Goal: Transaction & Acquisition: Book appointment/travel/reservation

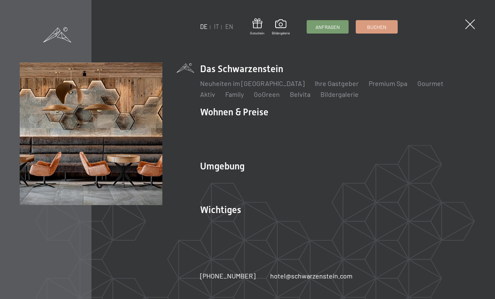
click at [230, 221] on link "Lage & Anreise" at bounding box center [222, 224] width 45 height 8
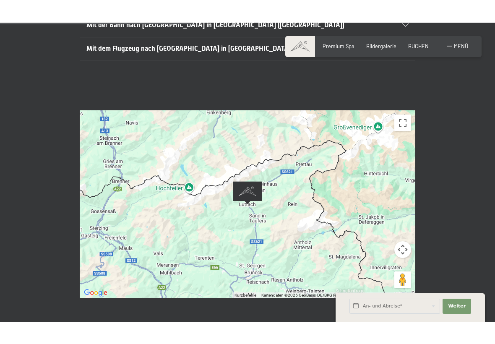
scroll to position [264, 0]
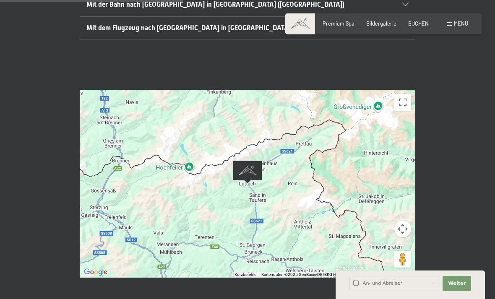
click at [400, 94] on button "Vollbildansicht ein/aus" at bounding box center [402, 102] width 17 height 17
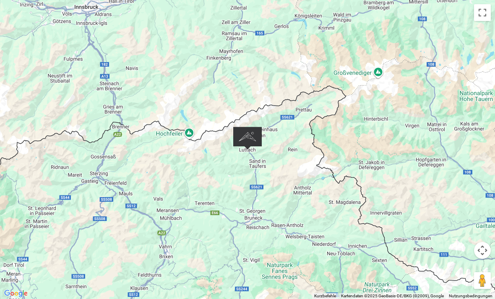
scroll to position [295, 0]
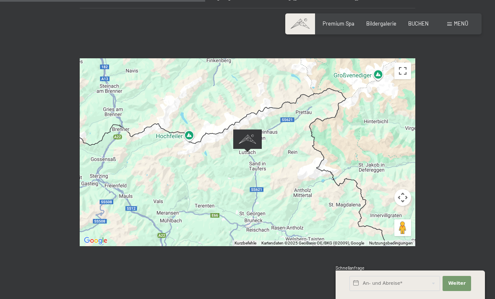
click at [474, 70] on div "Wenn du die Karte mit Touch-Gesten bewegen möchtest, musst du sie doppelt antip…" at bounding box center [247, 152] width 495 height 238
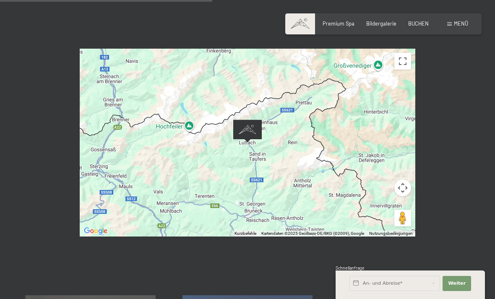
scroll to position [306, 0]
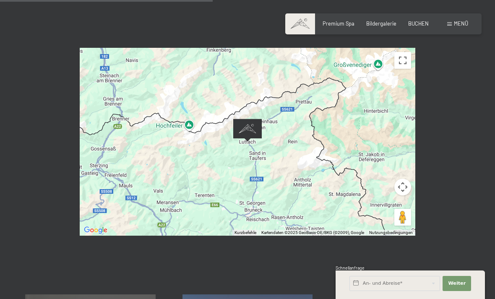
click at [462, 24] on span "Menü" at bounding box center [461, 23] width 14 height 7
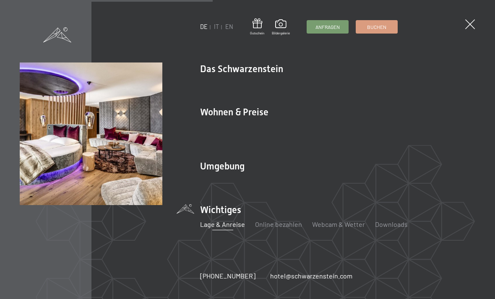
click at [389, 131] on link "Familienpreise" at bounding box center [385, 127] width 44 height 8
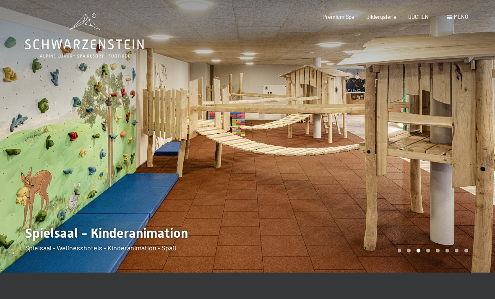
click at [485, 152] on div at bounding box center [372, 136] width 248 height 273
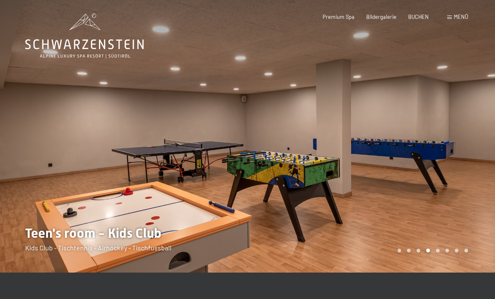
click at [438, 252] on div "Carousel Page 5" at bounding box center [438, 251] width 4 height 4
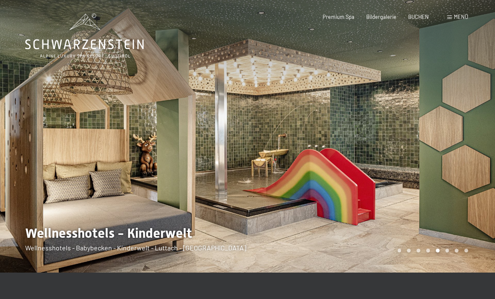
click at [446, 248] on div at bounding box center [372, 136] width 248 height 273
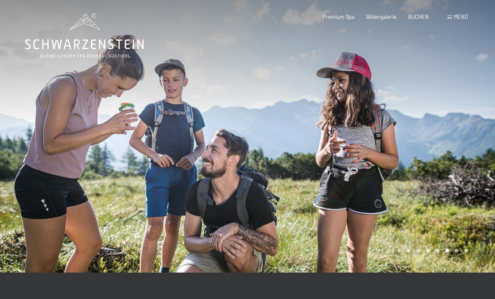
click at [458, 249] on div "Carousel Page 7" at bounding box center [457, 251] width 4 height 4
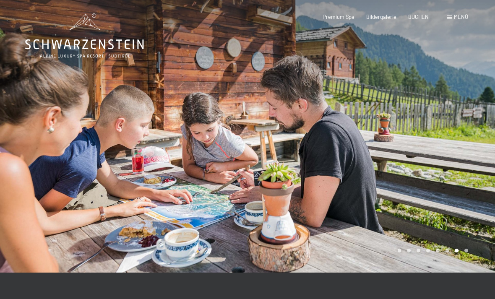
click at [462, 256] on div at bounding box center [372, 136] width 248 height 273
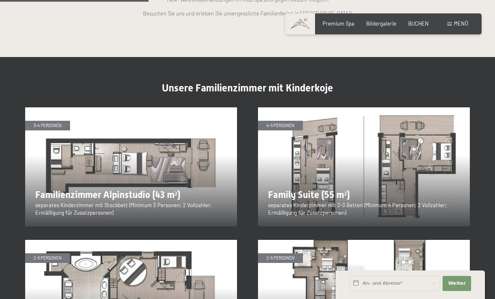
scroll to position [820, 0]
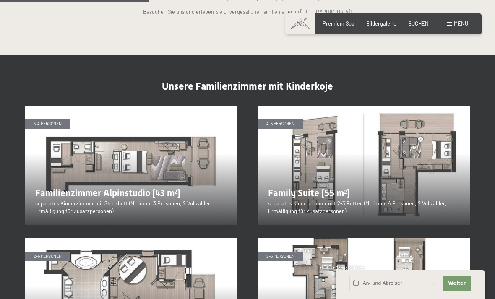
click at [422, 177] on img at bounding box center [364, 165] width 212 height 119
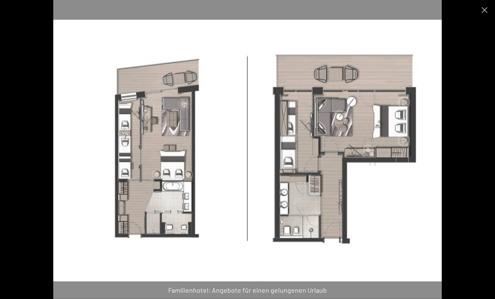
click at [441, 171] on img at bounding box center [247, 149] width 389 height 299
click at [484, 0] on button "Close gallery" at bounding box center [484, 10] width 21 height 20
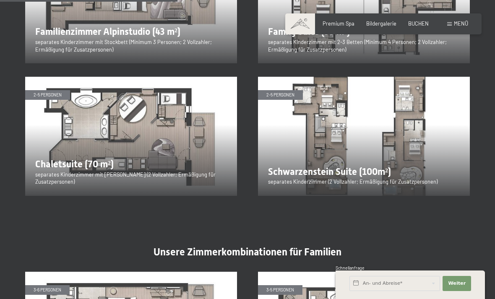
scroll to position [976, 0]
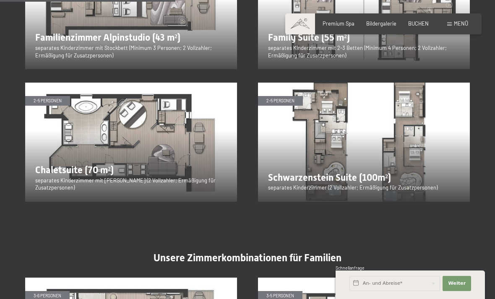
click at [415, 26] on span "BUCHEN" at bounding box center [418, 23] width 21 height 7
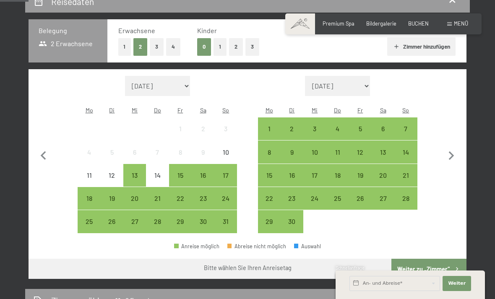
scroll to position [181, 0]
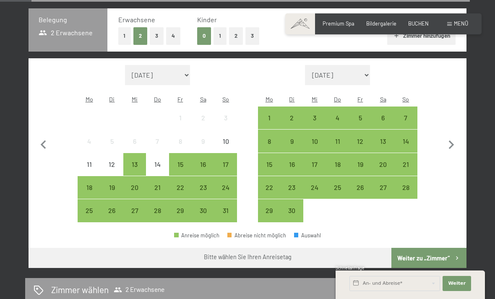
click at [454, 140] on icon "button" at bounding box center [452, 145] width 18 height 18
select select "2025-09-01"
select select "2025-10-01"
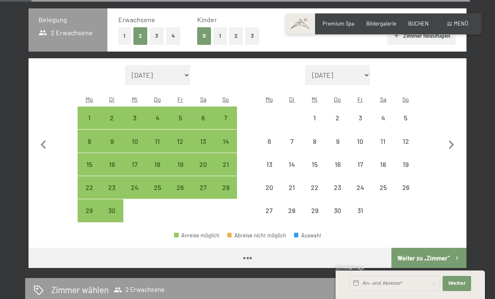
select select "2025-09-01"
select select "2025-10-01"
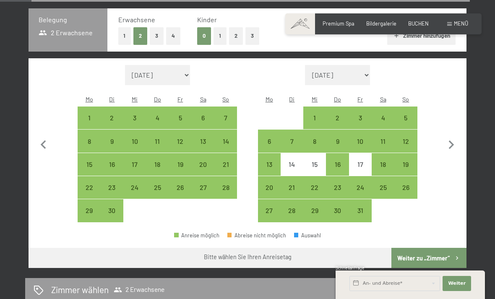
click at [269, 161] on div "13" at bounding box center [269, 171] width 21 height 21
select select "2025-09-01"
select select "2025-10-01"
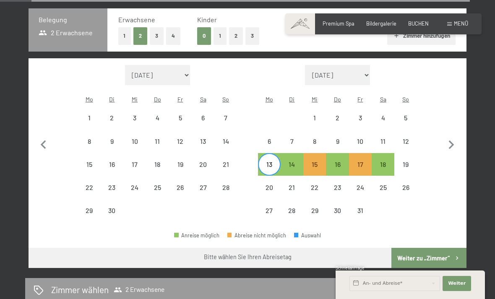
click at [269, 184] on div "20" at bounding box center [269, 194] width 21 height 21
select select "2025-09-01"
select select "2025-10-01"
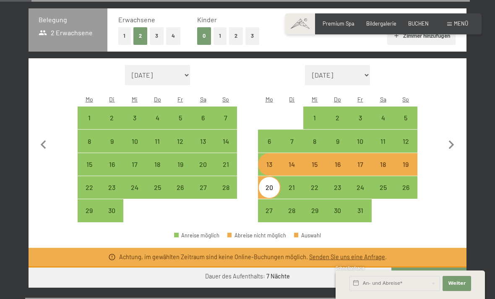
click at [447, 269] on button "Weiter zu „Zimmer“" at bounding box center [429, 278] width 75 height 20
select select "2025-09-01"
select select "2025-10-01"
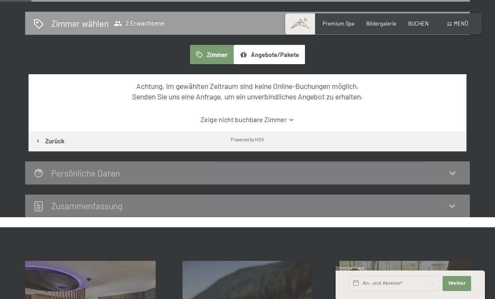
scroll to position [159, 0]
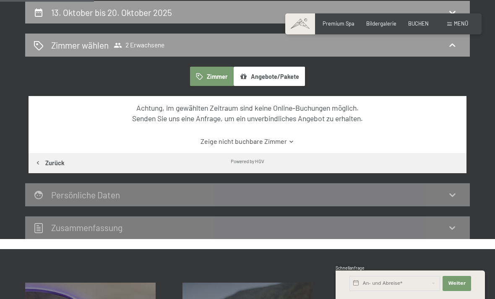
click at [284, 138] on link "Zeige nicht buchbare Zimmer" at bounding box center [248, 141] width 412 height 9
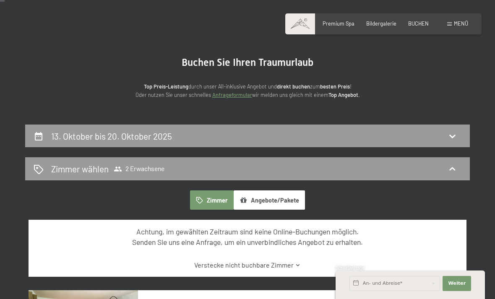
scroll to position [43, 0]
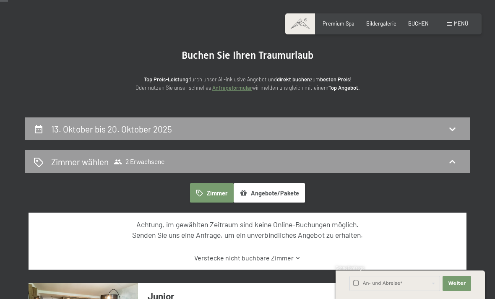
click at [453, 135] on div "13. Oktober bis 20. Oktober 2025" at bounding box center [247, 129] width 445 height 23
select select "2025-09-01"
select select "2025-10-01"
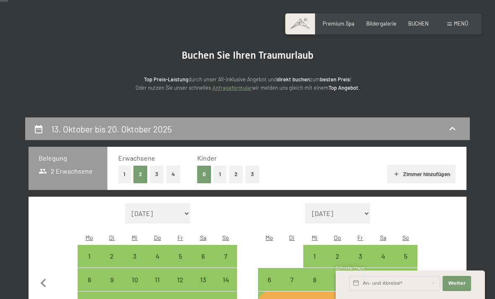
scroll to position [159, 0]
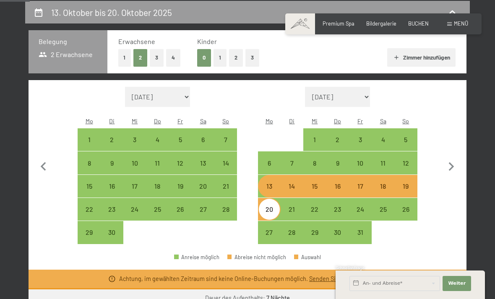
click at [329, 160] on div "9" at bounding box center [337, 170] width 21 height 21
select select "2025-09-01"
select select "2025-10-01"
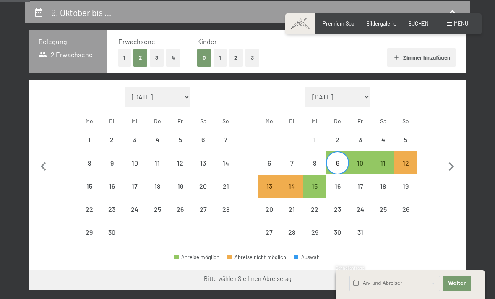
click at [359, 160] on div "10" at bounding box center [360, 170] width 21 height 21
select select "2025-09-01"
select select "2025-10-01"
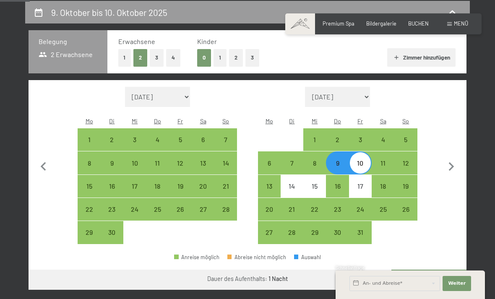
click at [340, 160] on div "9" at bounding box center [337, 170] width 21 height 21
select select "2025-09-01"
select select "2025-10-01"
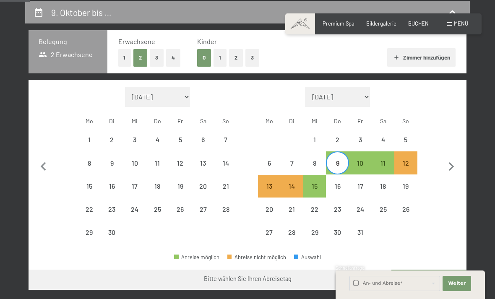
click at [318, 183] on div "15" at bounding box center [314, 193] width 21 height 21
select select "2025-09-01"
select select "2025-10-01"
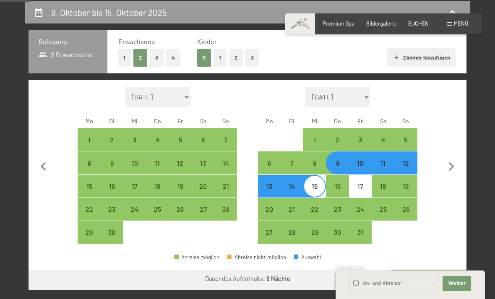
click at [313, 183] on div "15" at bounding box center [314, 193] width 21 height 21
select select "2025-09-01"
select select "2025-10-01"
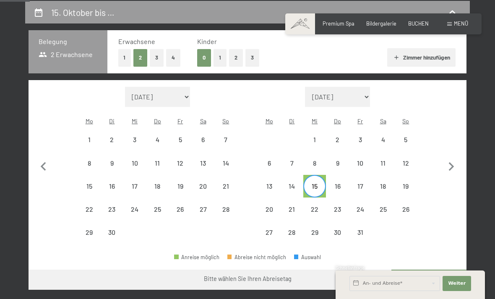
click at [337, 183] on div "16" at bounding box center [337, 193] width 21 height 21
select select "2025-09-01"
select select "2025-10-01"
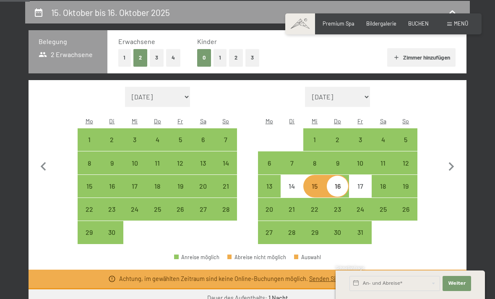
click at [386, 183] on div "18" at bounding box center [383, 193] width 21 height 21
select select "2025-09-01"
select select "2025-10-01"
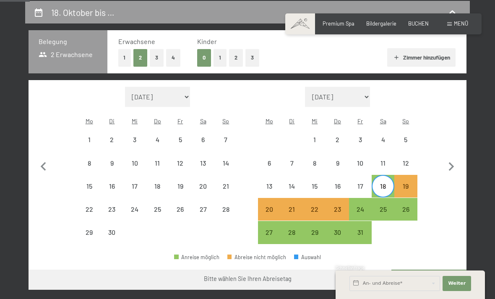
click at [268, 183] on div "13" at bounding box center [269, 193] width 21 height 21
select select "2025-09-01"
select select "2025-10-01"
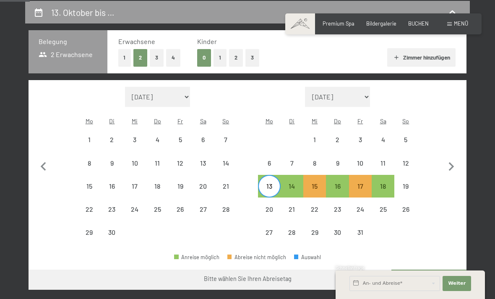
click at [407, 160] on div "12" at bounding box center [405, 170] width 21 height 21
select select "2025-09-01"
select select "2025-10-01"
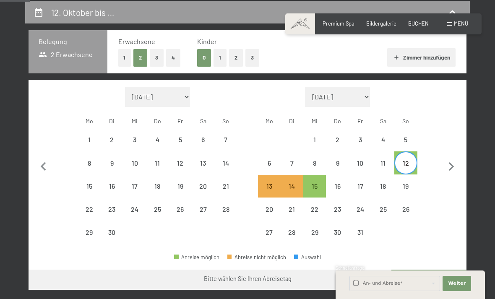
click at [268, 183] on div "13" at bounding box center [269, 193] width 21 height 21
select select "2025-09-01"
select select "2025-10-01"
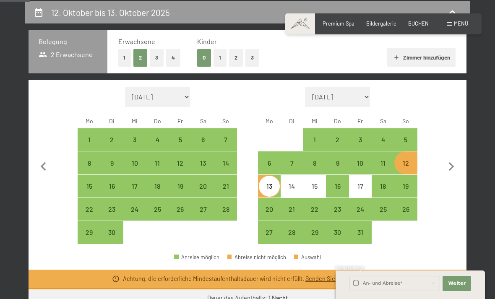
click at [335, 183] on div "16" at bounding box center [337, 193] width 21 height 21
select select "2025-09-01"
select select "2025-10-01"
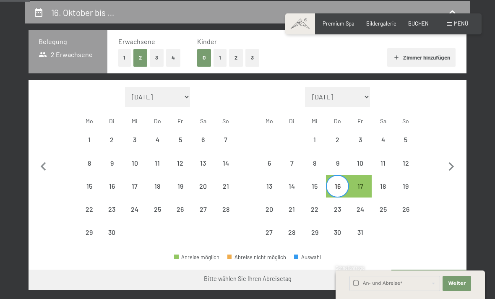
click at [334, 206] on div "23" at bounding box center [337, 216] width 21 height 21
select select "2025-09-01"
select select "2025-10-01"
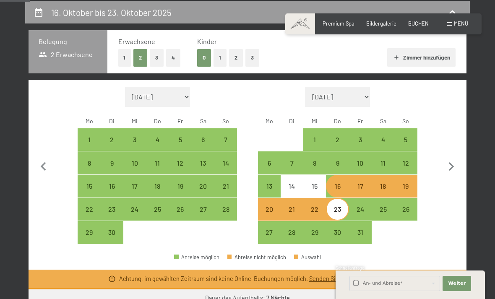
click at [231, 60] on button "2" at bounding box center [236, 57] width 14 height 17
select select "2025-09-01"
select select "2025-10-01"
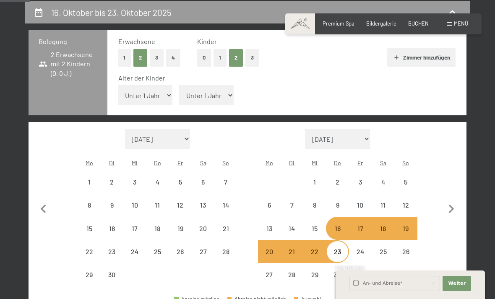
select select "2025-09-01"
select select "2025-10-01"
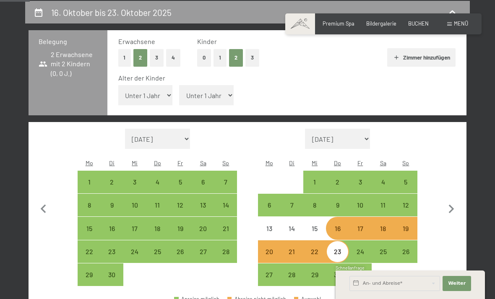
click at [384, 202] on div "11" at bounding box center [383, 212] width 21 height 21
select select "2025-09-01"
select select "2025-10-01"
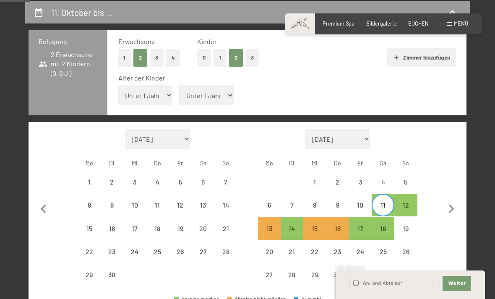
click at [404, 202] on div "12" at bounding box center [405, 212] width 21 height 21
select select "2025-09-01"
select select "2025-10-01"
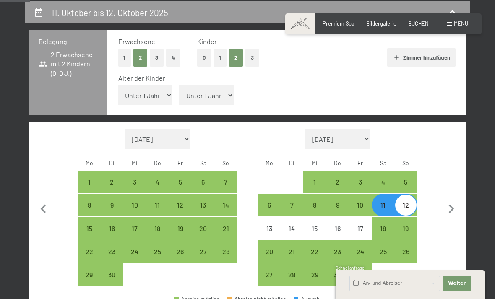
click at [409, 202] on div "12" at bounding box center [405, 212] width 21 height 21
select select "2025-09-01"
select select "2025-10-01"
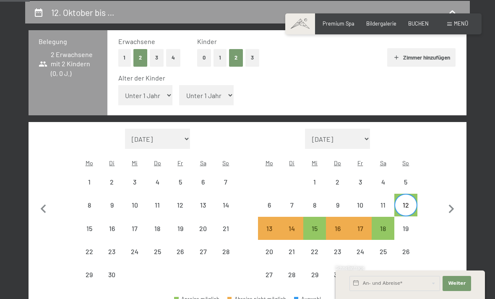
click at [384, 225] on div "18" at bounding box center [383, 235] width 21 height 21
select select "2025-09-01"
select select "2025-10-01"
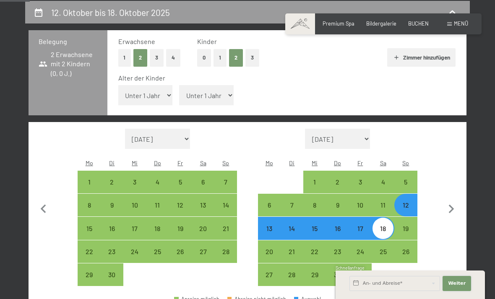
click at [459, 287] on span "Weiter" at bounding box center [457, 283] width 18 height 7
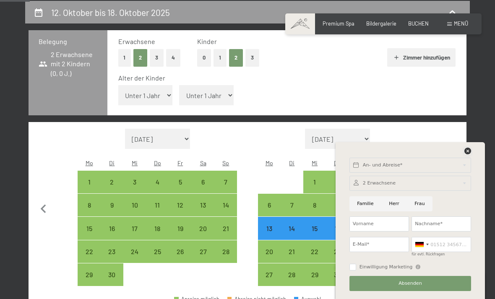
click at [467, 154] on icon at bounding box center [468, 151] width 7 height 7
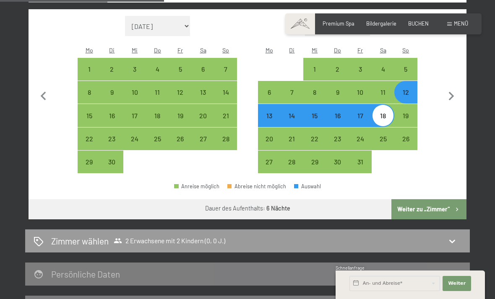
scroll to position [279, 0]
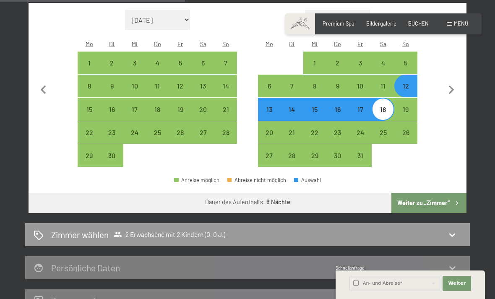
click at [450, 193] on button "Weiter zu „Zimmer“" at bounding box center [429, 203] width 75 height 20
select select "2025-09-01"
select select "2025-10-01"
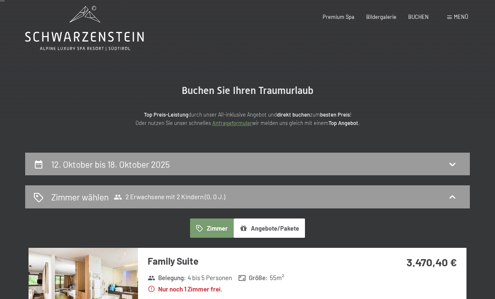
scroll to position [0, 0]
